Goal: Information Seeking & Learning: Check status

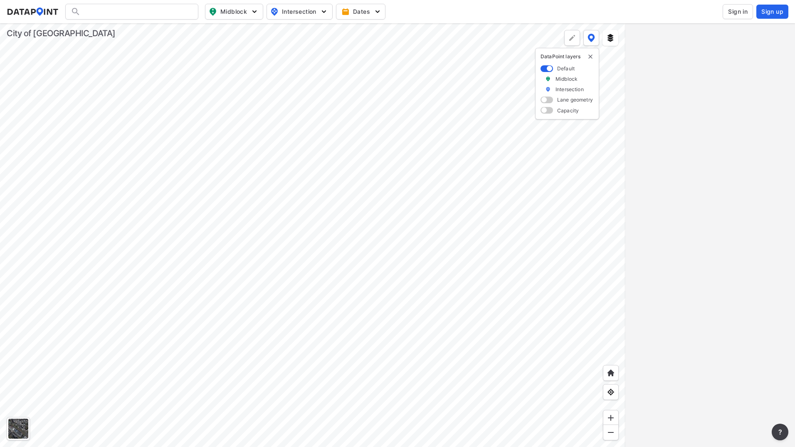
click at [314, 298] on div at bounding box center [312, 234] width 625 height 423
click at [301, 296] on div at bounding box center [312, 234] width 625 height 423
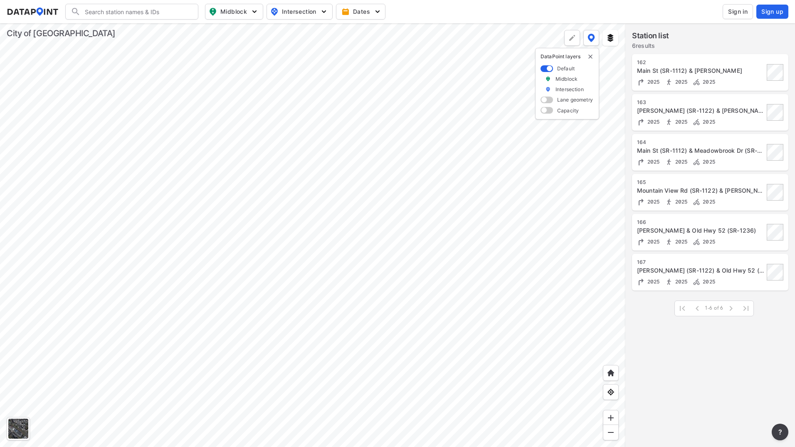
click at [159, 311] on div at bounding box center [312, 234] width 625 height 423
click at [252, 250] on div at bounding box center [312, 234] width 625 height 423
click at [360, 272] on div at bounding box center [312, 234] width 625 height 423
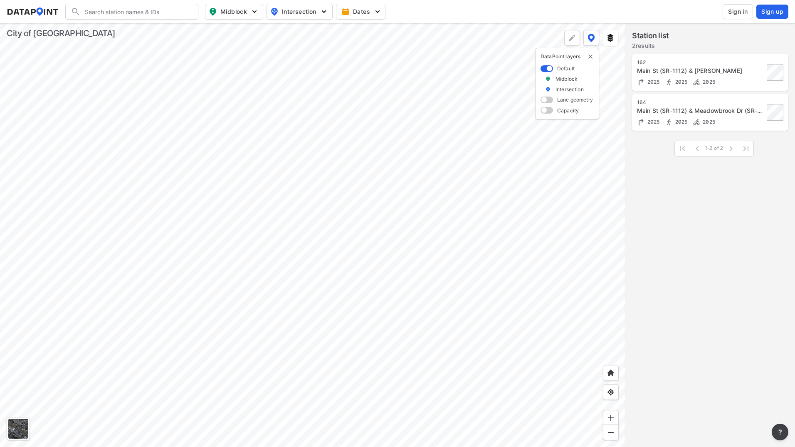
click at [193, 205] on div at bounding box center [312, 234] width 625 height 423
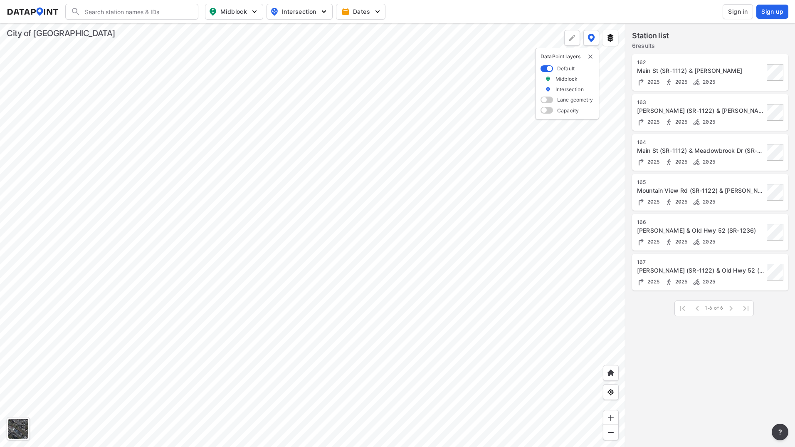
click at [365, 322] on div at bounding box center [312, 234] width 625 height 423
click at [364, 323] on div at bounding box center [312, 234] width 625 height 423
click at [284, 304] on div at bounding box center [312, 234] width 625 height 423
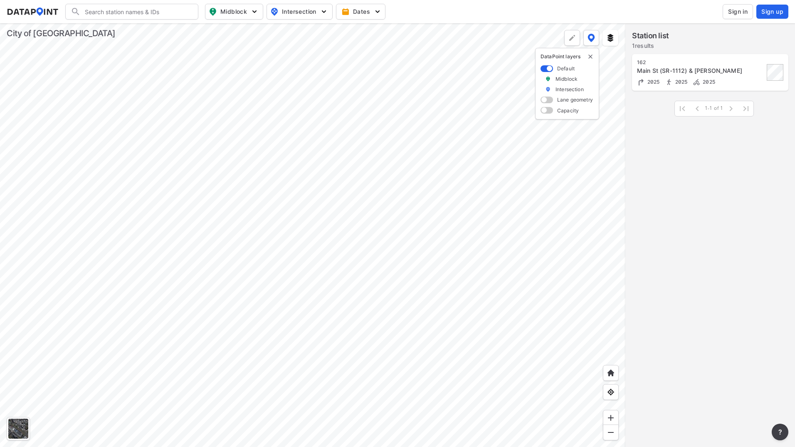
click at [417, 377] on div at bounding box center [312, 234] width 625 height 423
click at [244, 227] on div at bounding box center [312, 234] width 625 height 423
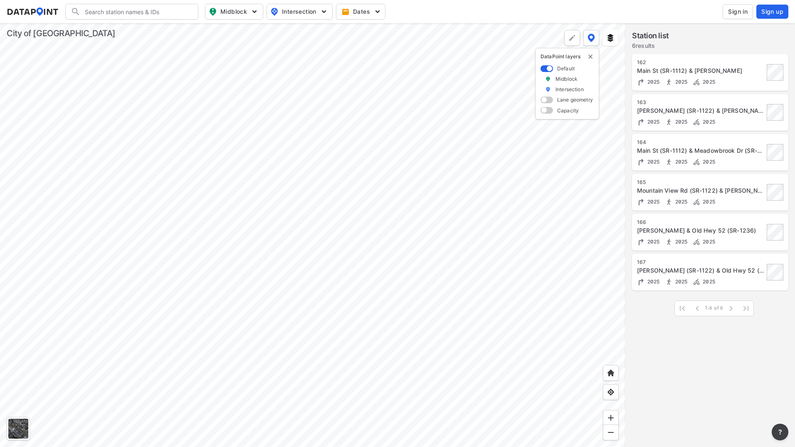
click at [250, 201] on div at bounding box center [312, 234] width 625 height 423
click at [239, 261] on div at bounding box center [312, 234] width 625 height 423
click at [215, 279] on div at bounding box center [312, 234] width 625 height 423
click at [204, 290] on div at bounding box center [312, 234] width 625 height 423
click at [309, 295] on div at bounding box center [312, 234] width 625 height 423
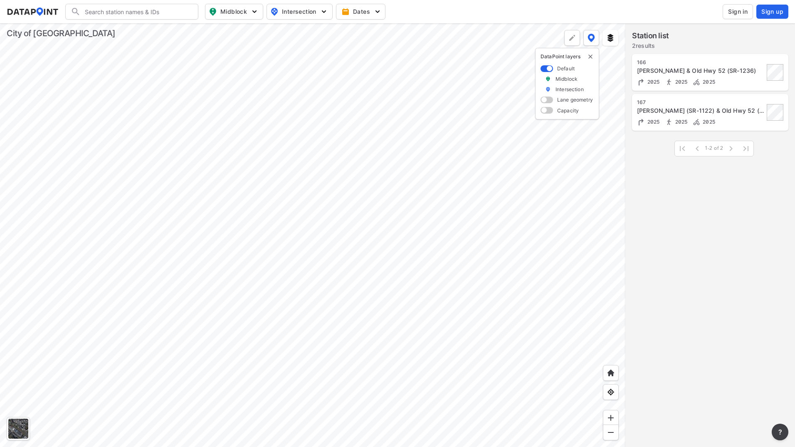
click at [306, 242] on div at bounding box center [312, 234] width 625 height 423
click at [286, 220] on div at bounding box center [312, 234] width 625 height 423
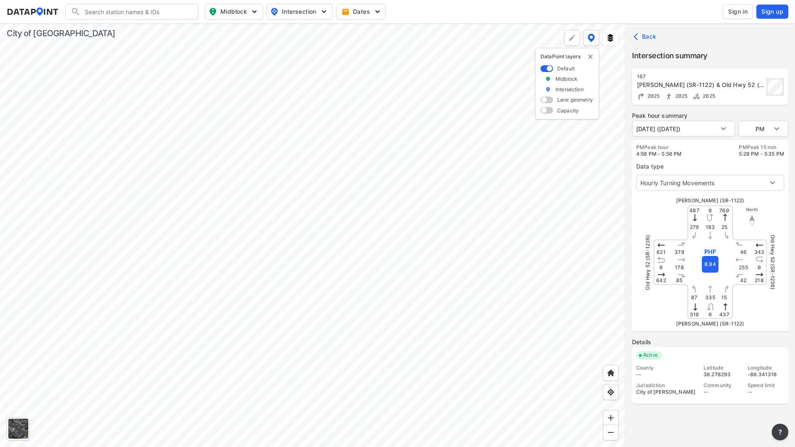
click at [287, 305] on div at bounding box center [312, 234] width 625 height 423
click at [715, 125] on body "Search Please enter a search term. Midblock Intersection Dates Sign in Sign up …" at bounding box center [397, 223] width 795 height 447
click at [654, 39] on div at bounding box center [397, 223] width 795 height 447
click at [651, 36] on span "Back" at bounding box center [645, 36] width 21 height 8
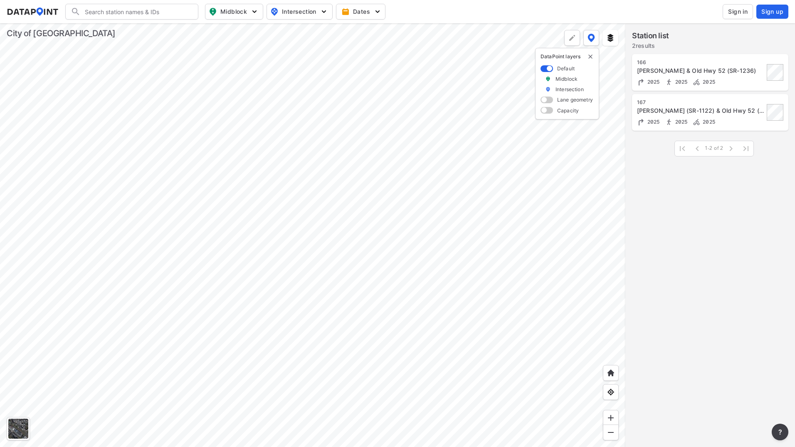
click at [744, 118] on div "2025 2025 2025" at bounding box center [700, 121] width 127 height 9
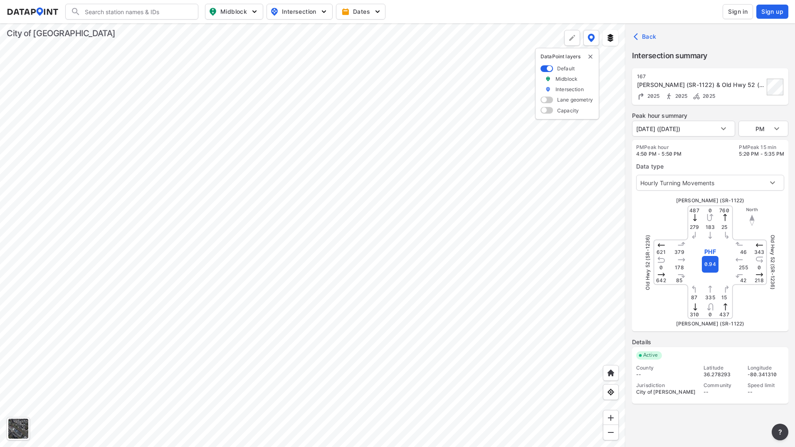
click at [764, 136] on div "Peak hour summary [DATE] ([DATE]) [DATE] ([DATE]) PM PM PM Peak hour 4:50 PM - …" at bounding box center [710, 260] width 156 height 299
click at [718, 133] on body "Search Please enter a search term. Midblock Intersection Dates Sign in Sign up …" at bounding box center [397, 223] width 795 height 447
click at [723, 159] on div at bounding box center [397, 223] width 795 height 447
